Goal: Communication & Community: Share content

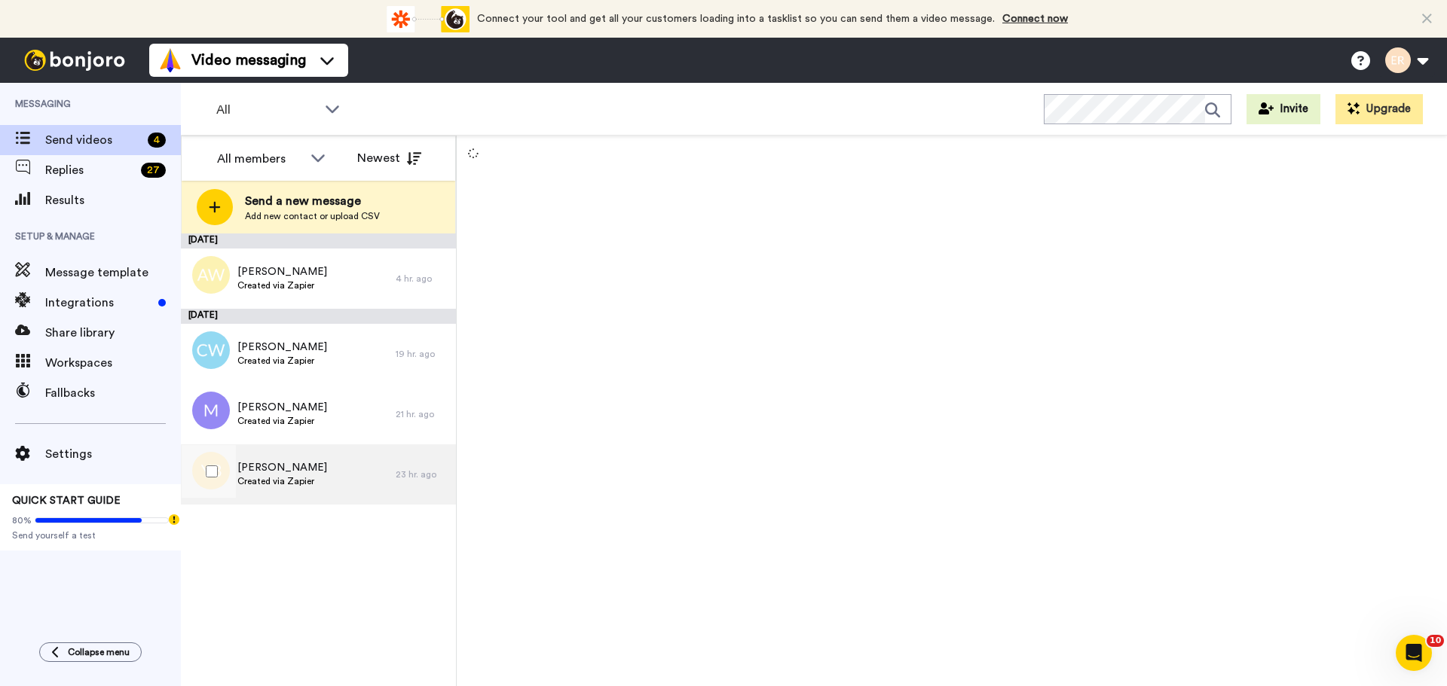
click at [300, 448] on div "Yolanda Baehr Created via Zapier" at bounding box center [288, 475] width 215 height 60
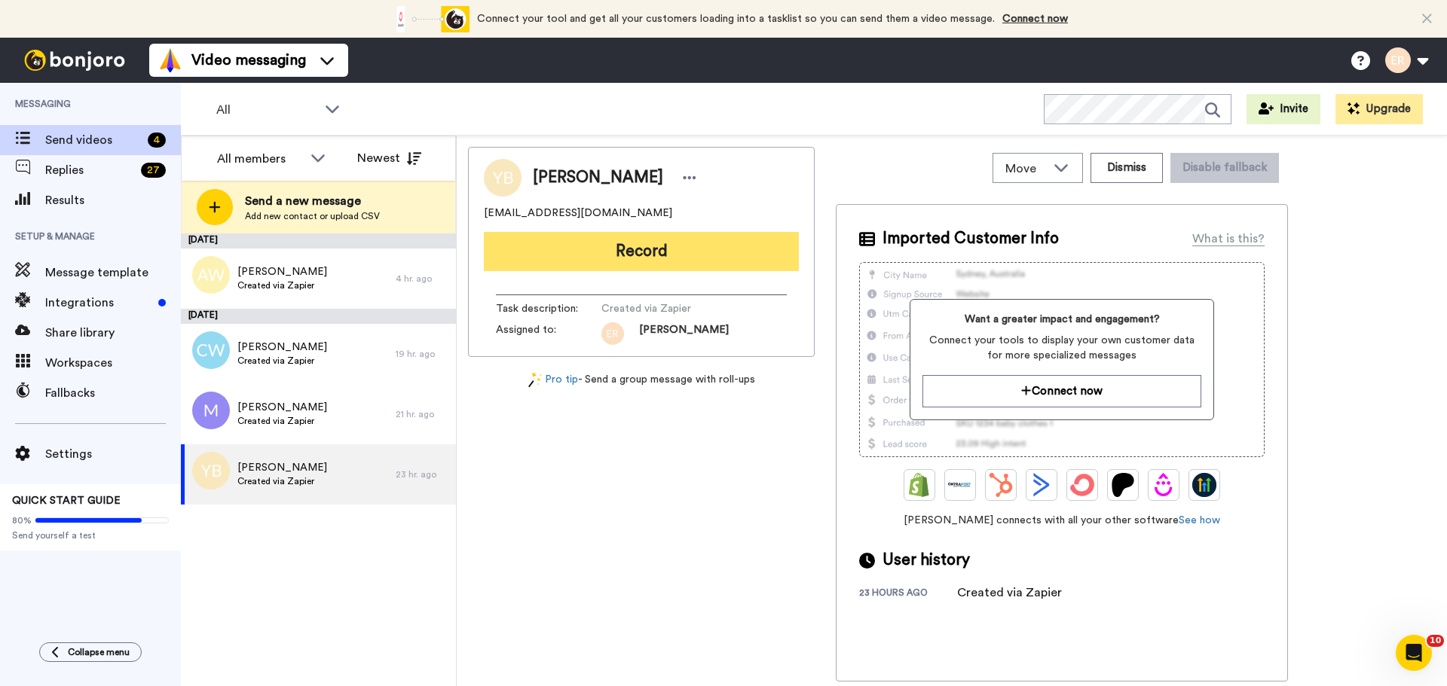
click at [612, 246] on button "Record" at bounding box center [641, 251] width 315 height 39
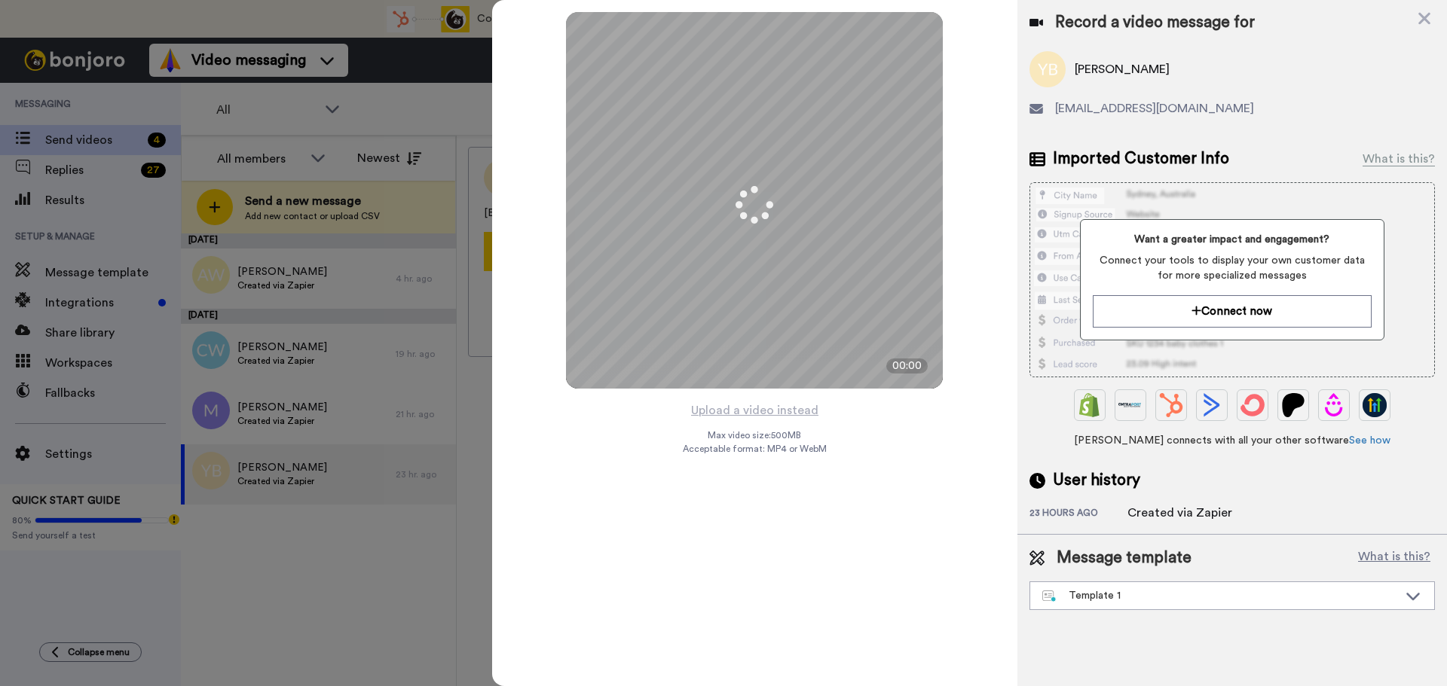
click at [1090, 579] on div "Message template What is this? Template 1 Join the Facebook group today! Templa…" at bounding box center [1231, 578] width 405 height 63
click at [1092, 588] on div "Template 1" at bounding box center [1232, 595] width 404 height 27
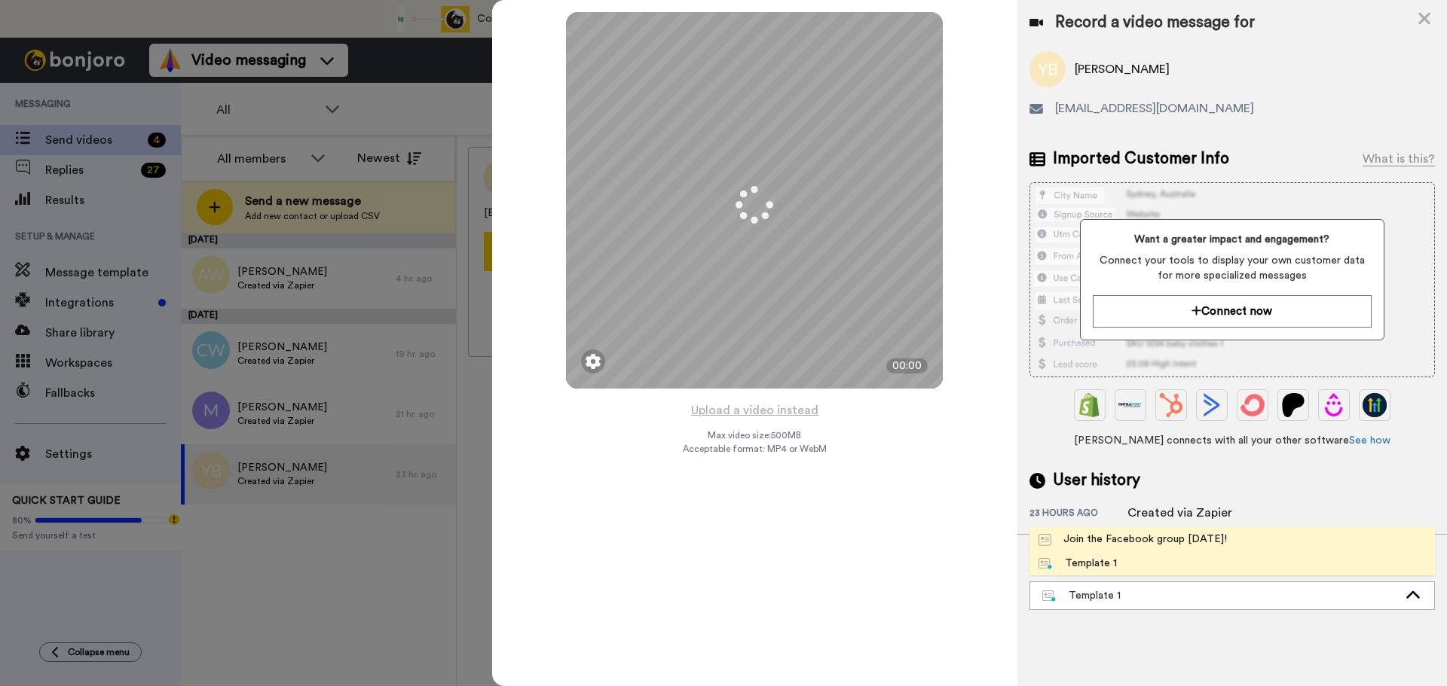
click at [1087, 546] on div "Join the Facebook group today!" at bounding box center [1132, 539] width 188 height 15
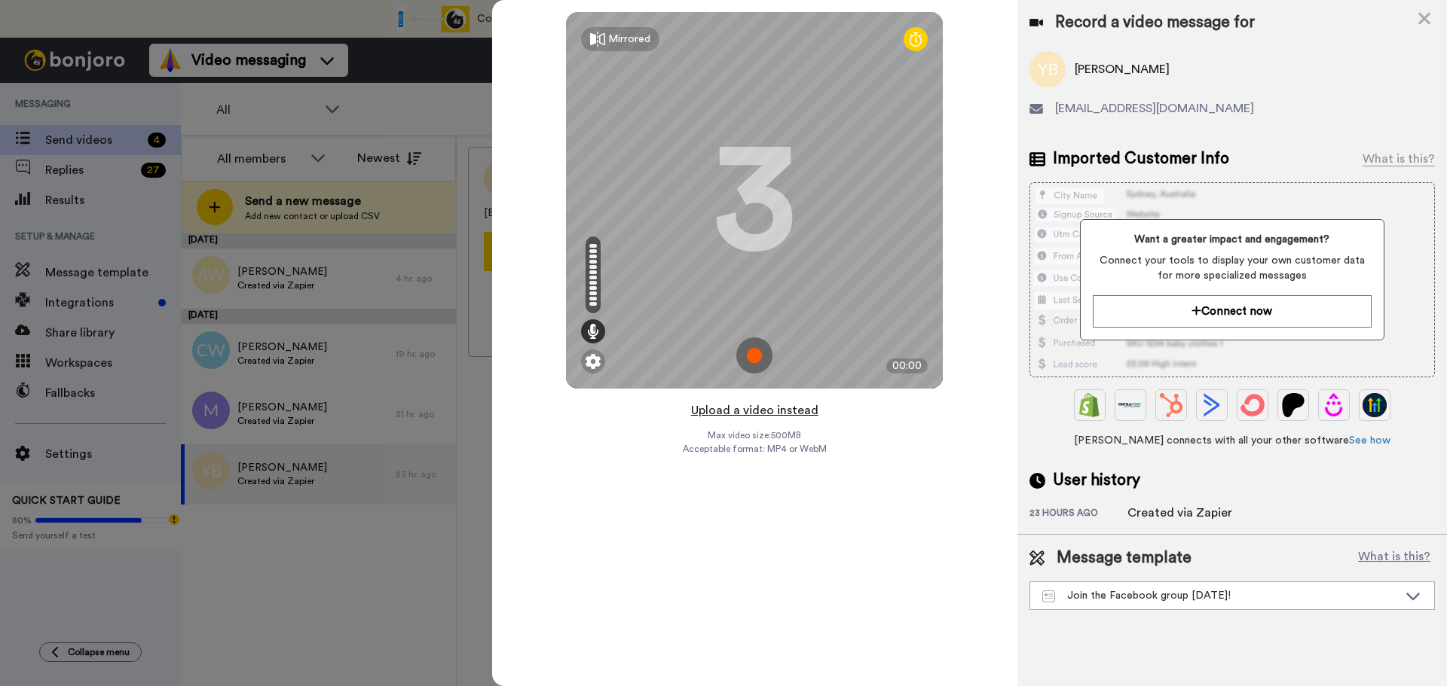
click at [779, 409] on button "Upload a video instead" at bounding box center [754, 411] width 136 height 20
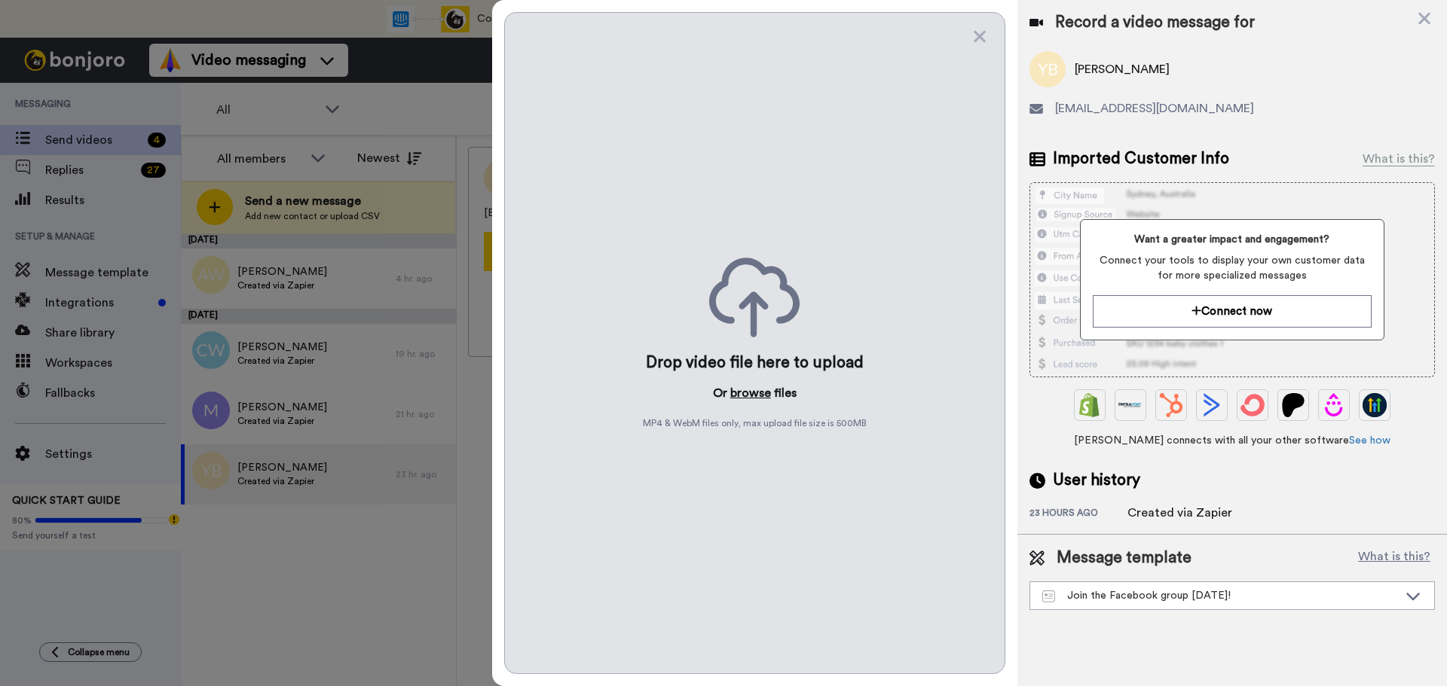
click at [762, 395] on button "browse" at bounding box center [750, 393] width 41 height 18
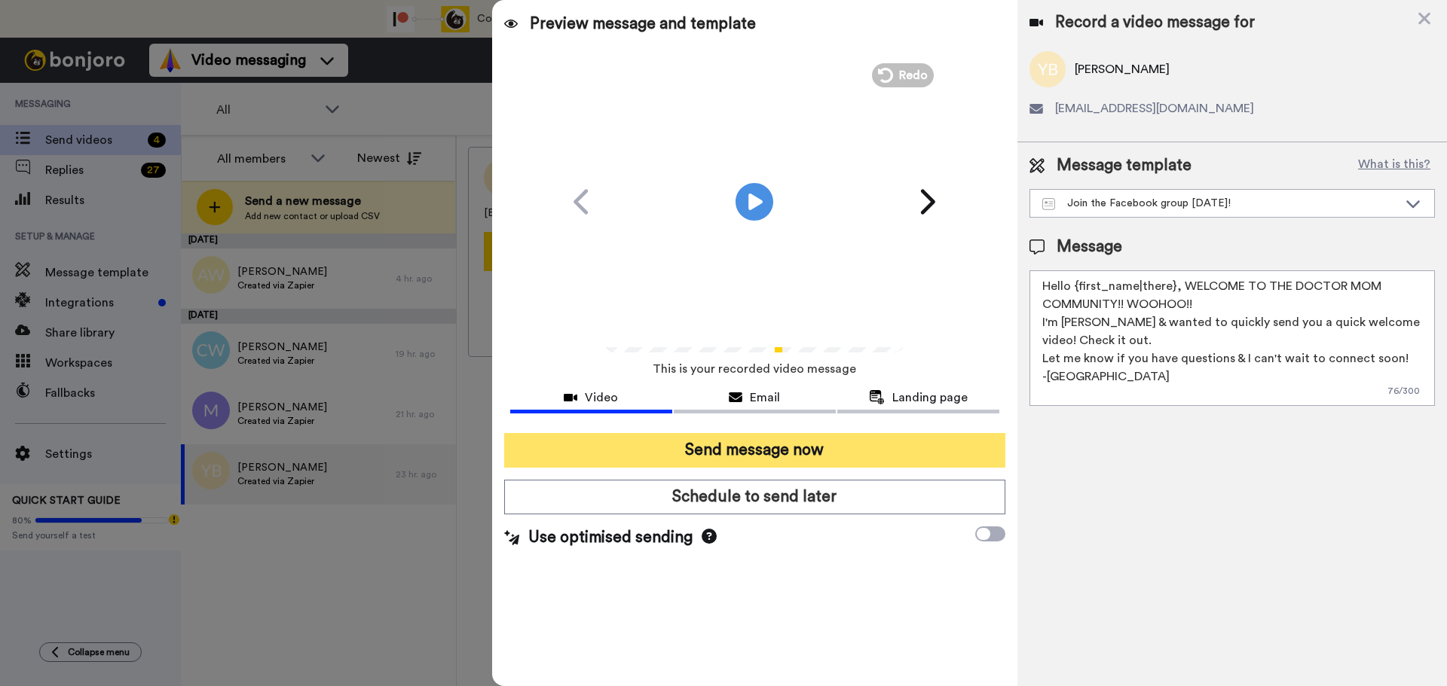
click at [742, 450] on button "Send message now" at bounding box center [754, 450] width 501 height 35
